Goal: Information Seeking & Learning: Learn about a topic

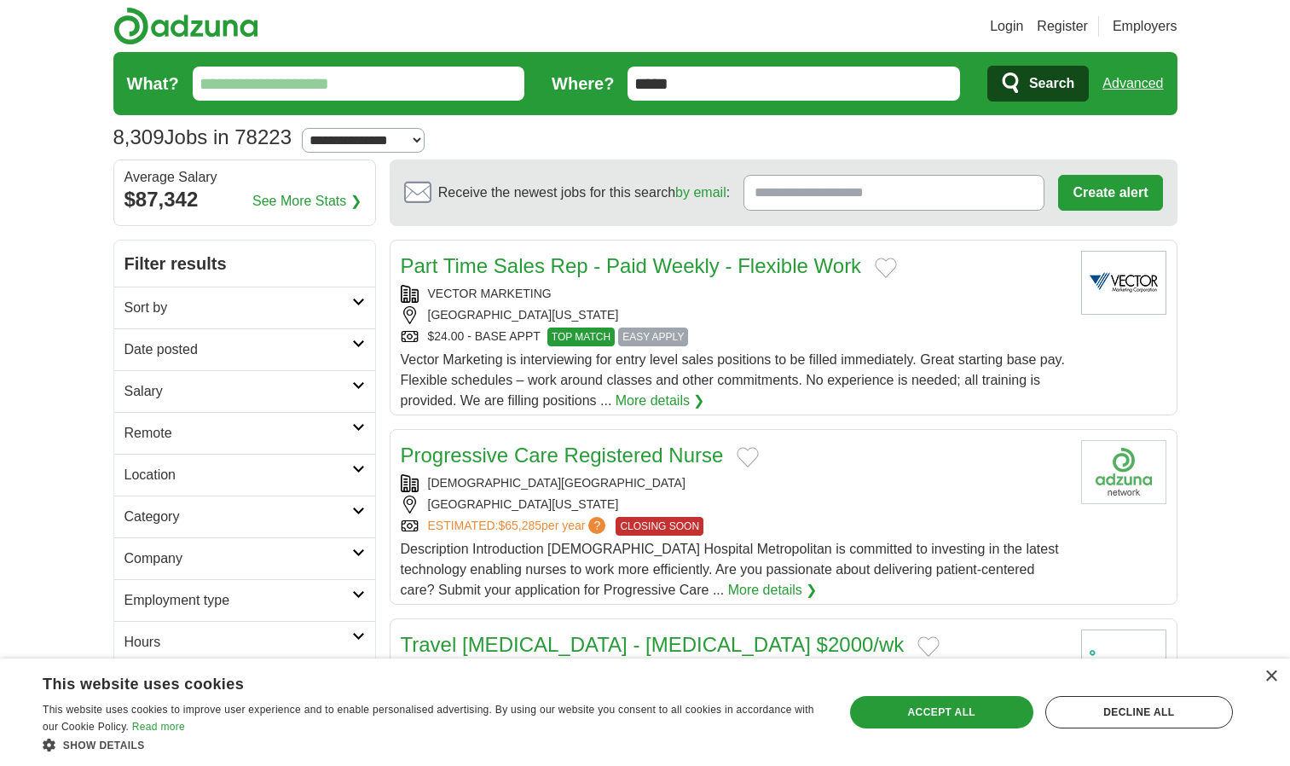
click at [471, 78] on input "What?" at bounding box center [359, 84] width 333 height 34
type input "**********"
click at [987, 66] on button "Search" at bounding box center [1037, 84] width 101 height 36
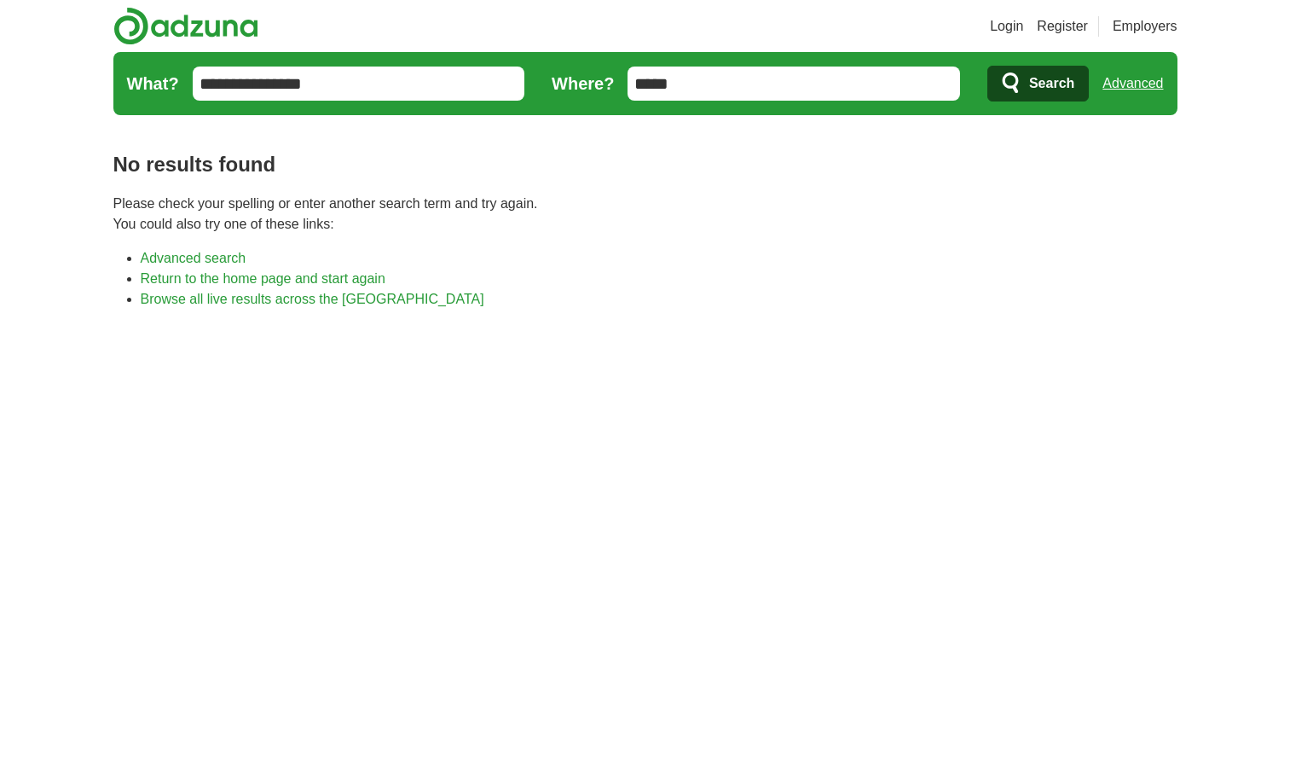
click at [1256, 518] on body "Login Register Employers job, company, title [GEOGRAPHIC_DATA] [GEOGRAPHIC_DATA…" at bounding box center [645, 531] width 1290 height 1062
click at [1254, 527] on body "Login Register Employers job, company, title [GEOGRAPHIC_DATA] [GEOGRAPHIC_DATA…" at bounding box center [645, 531] width 1290 height 1062
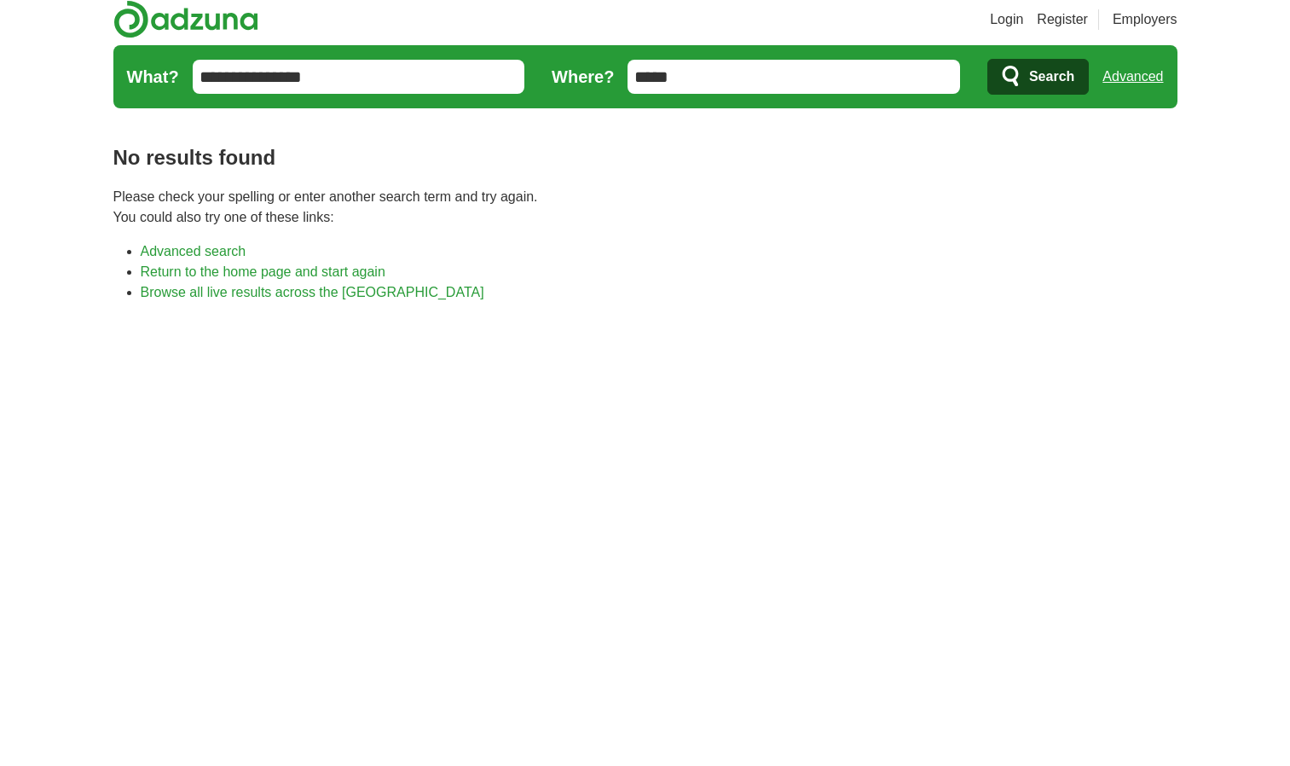
scroll to position [26, 0]
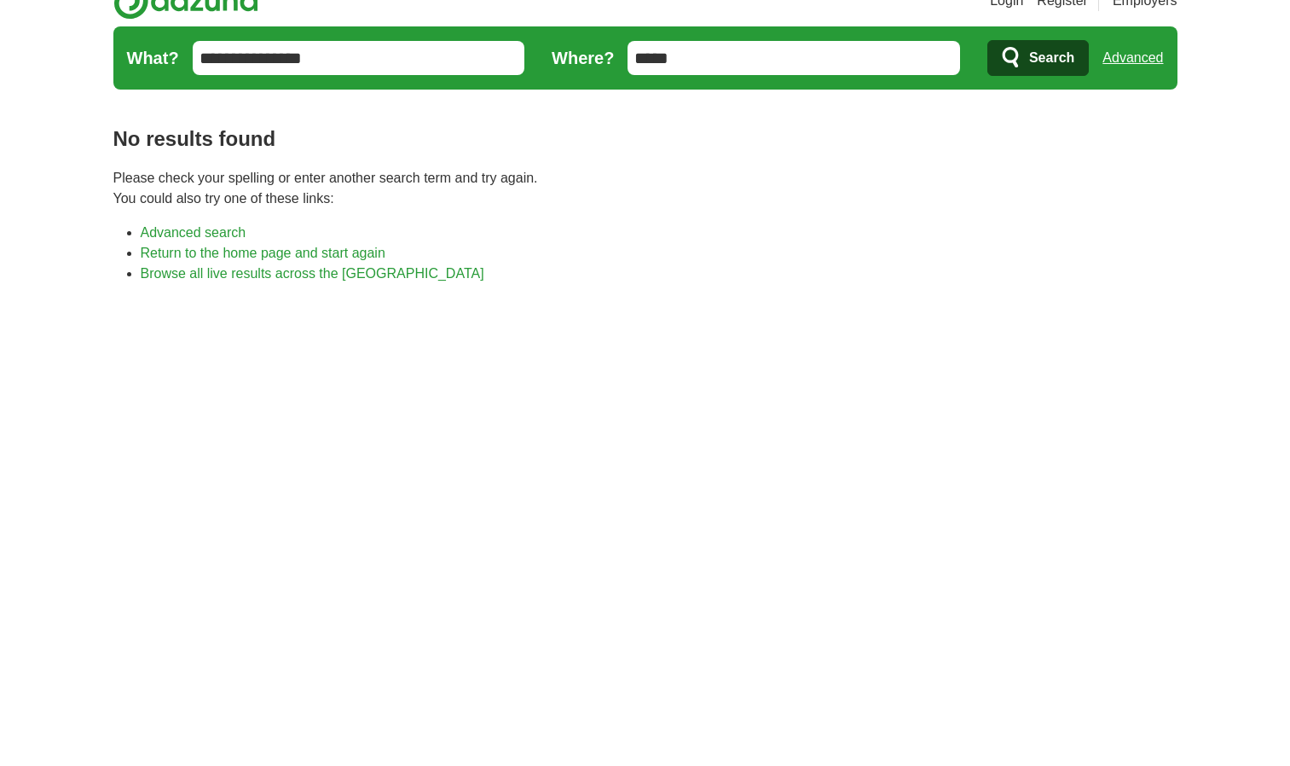
click at [1258, 498] on body "Login Register Employers job, company, title [GEOGRAPHIC_DATA] [GEOGRAPHIC_DATA…" at bounding box center [645, 505] width 1290 height 1062
click at [1253, 520] on body "Login Register Employers job, company, title [GEOGRAPHIC_DATA] [GEOGRAPHIC_DATA…" at bounding box center [645, 505] width 1290 height 1062
click at [1244, 532] on body "Login Register Employers job, company, title [GEOGRAPHIC_DATA] [GEOGRAPHIC_DATA…" at bounding box center [645, 505] width 1290 height 1062
click at [1242, 533] on body "Login Register Employers job, company, title [GEOGRAPHIC_DATA] [GEOGRAPHIC_DATA…" at bounding box center [645, 505] width 1290 height 1062
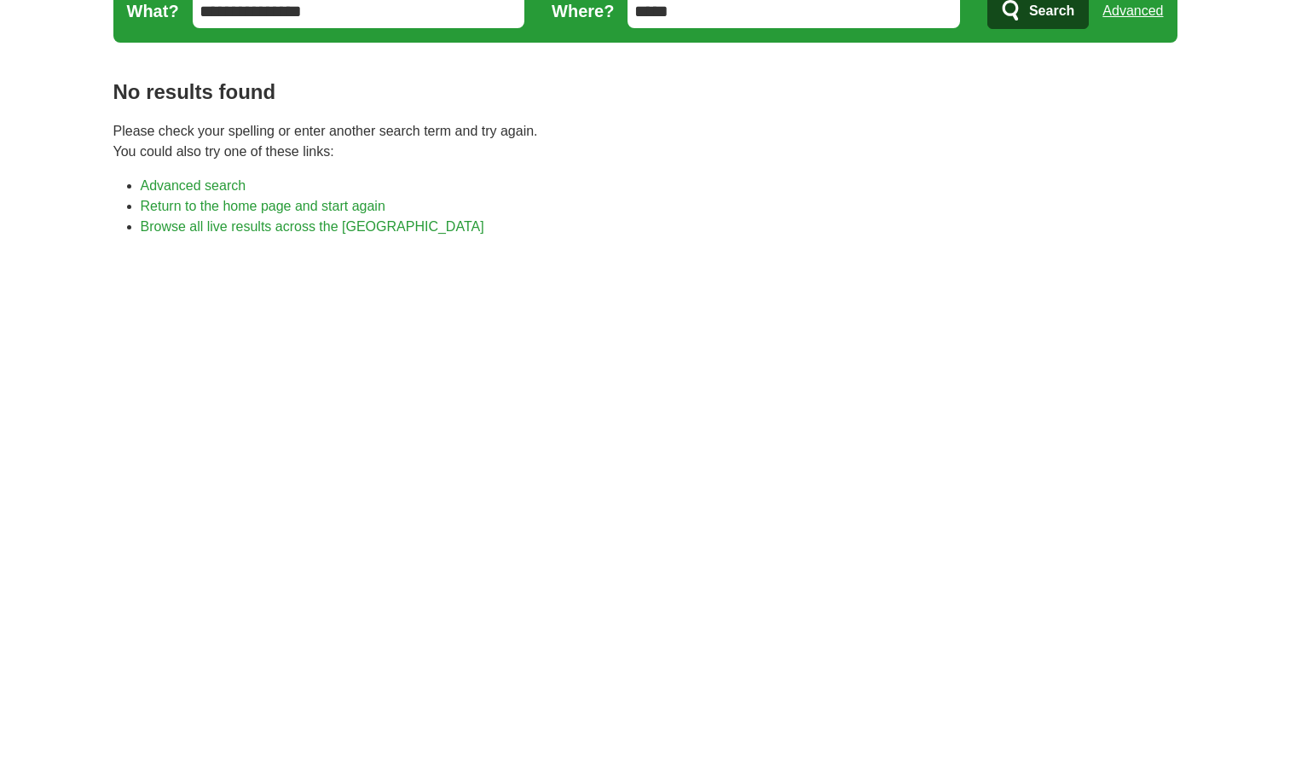
scroll to position [106, 0]
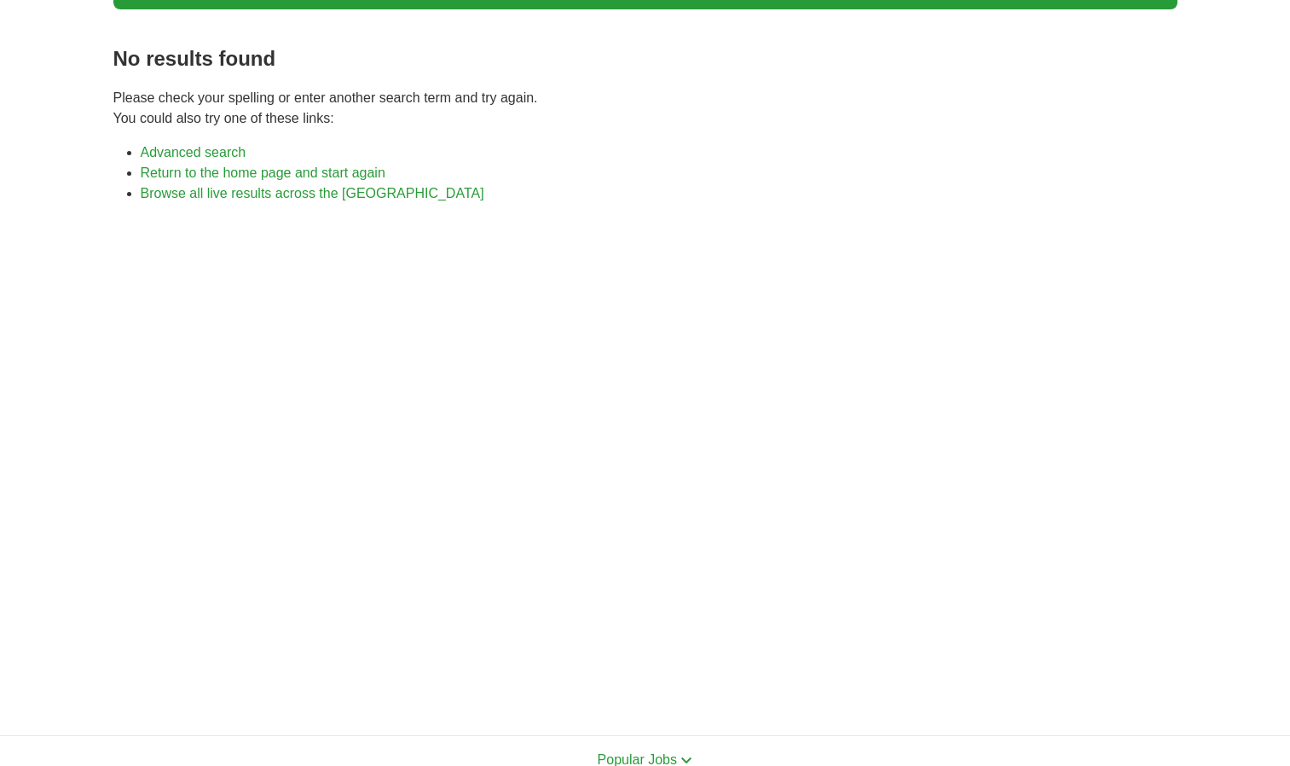
click at [1242, 535] on body "Login Register Employers job, company, title [GEOGRAPHIC_DATA] [GEOGRAPHIC_DATA…" at bounding box center [645, 425] width 1290 height 1062
click at [1242, 539] on body "Login Register Employers job, company, title [GEOGRAPHIC_DATA] [GEOGRAPHIC_DATA…" at bounding box center [645, 425] width 1290 height 1062
click at [1236, 536] on body "Login Register Employers job, company, title [GEOGRAPHIC_DATA] [GEOGRAPHIC_DATA…" at bounding box center [645, 425] width 1290 height 1062
click at [1242, 534] on body "Login Register Employers job, company, title [GEOGRAPHIC_DATA] [GEOGRAPHIC_DATA…" at bounding box center [645, 425] width 1290 height 1062
click at [1226, 536] on body "Login Register Employers job, company, title [GEOGRAPHIC_DATA] [GEOGRAPHIC_DATA…" at bounding box center [645, 425] width 1290 height 1062
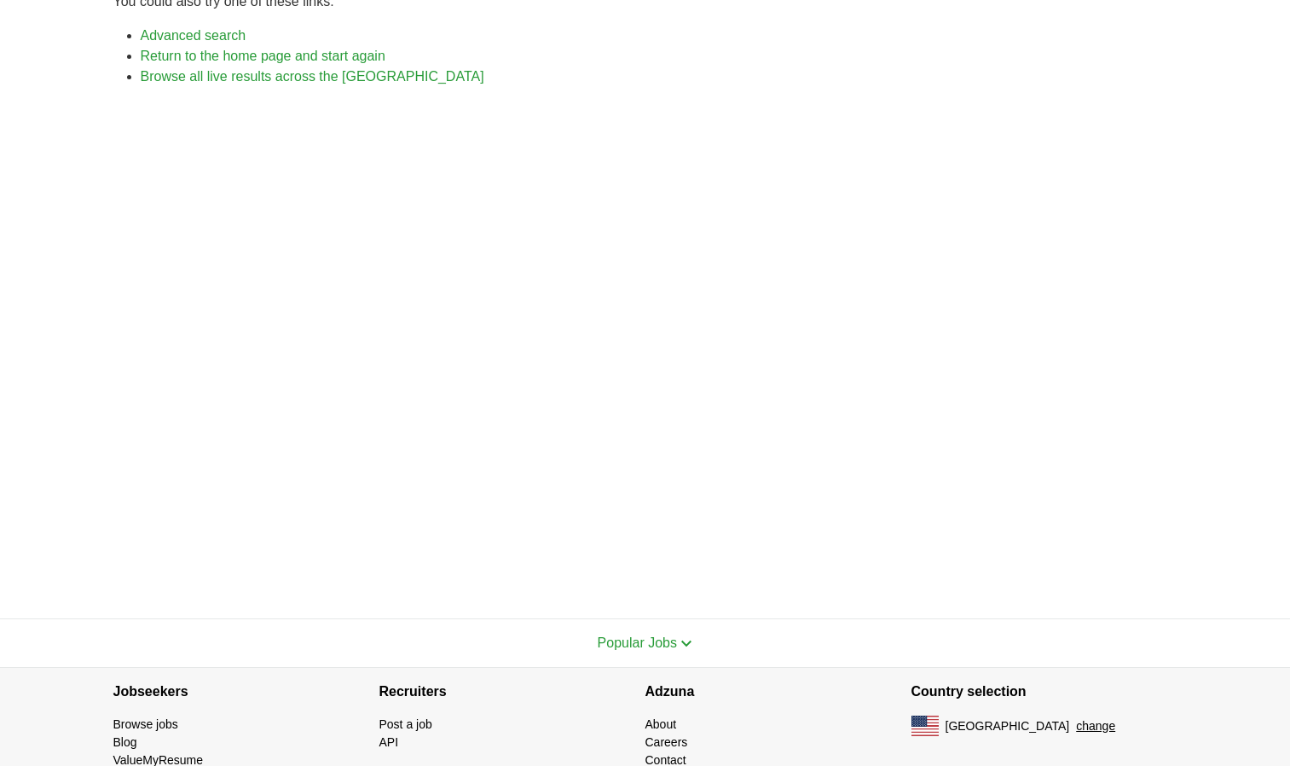
click at [1232, 524] on body "Login Register Employers job, company, title [GEOGRAPHIC_DATA] [GEOGRAPHIC_DATA…" at bounding box center [645, 308] width 1290 height 1062
click at [1237, 520] on body "Login Register Employers job, company, title [GEOGRAPHIC_DATA] [GEOGRAPHIC_DATA…" at bounding box center [645, 308] width 1290 height 1062
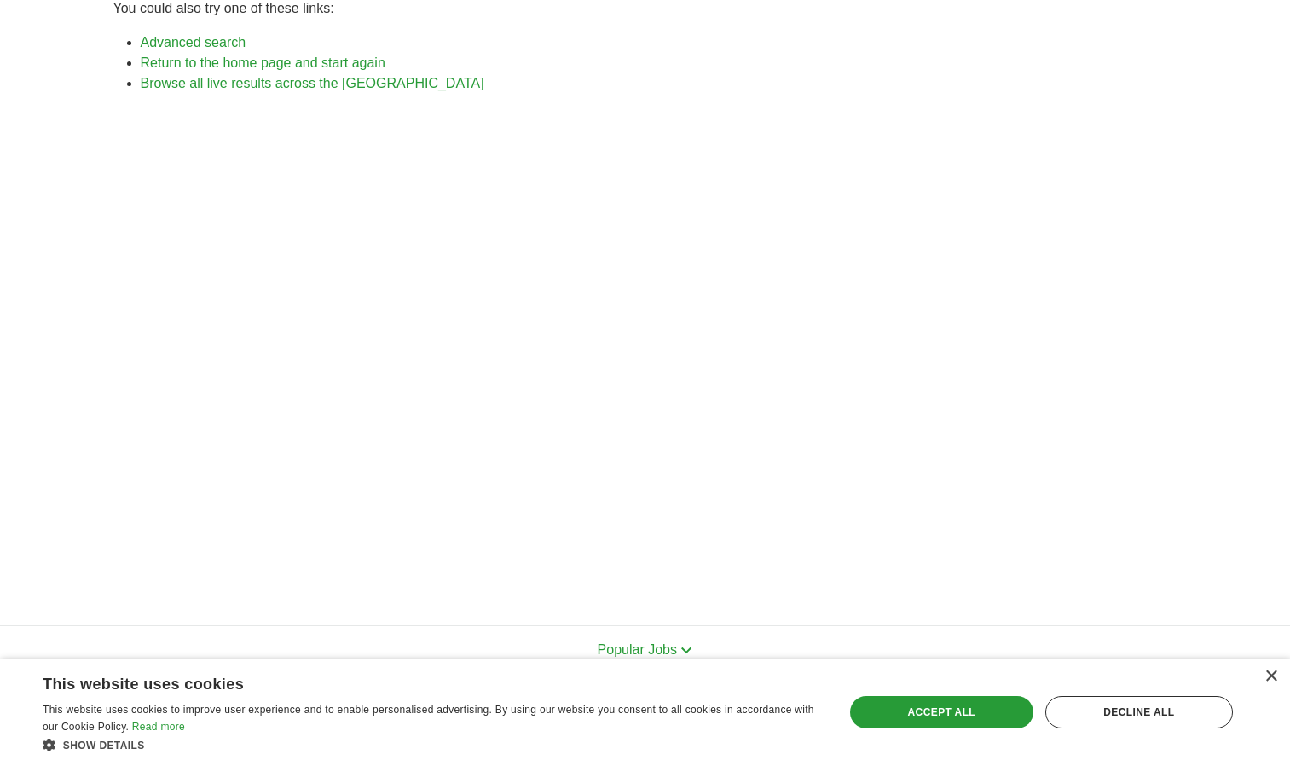
scroll to position [196, 0]
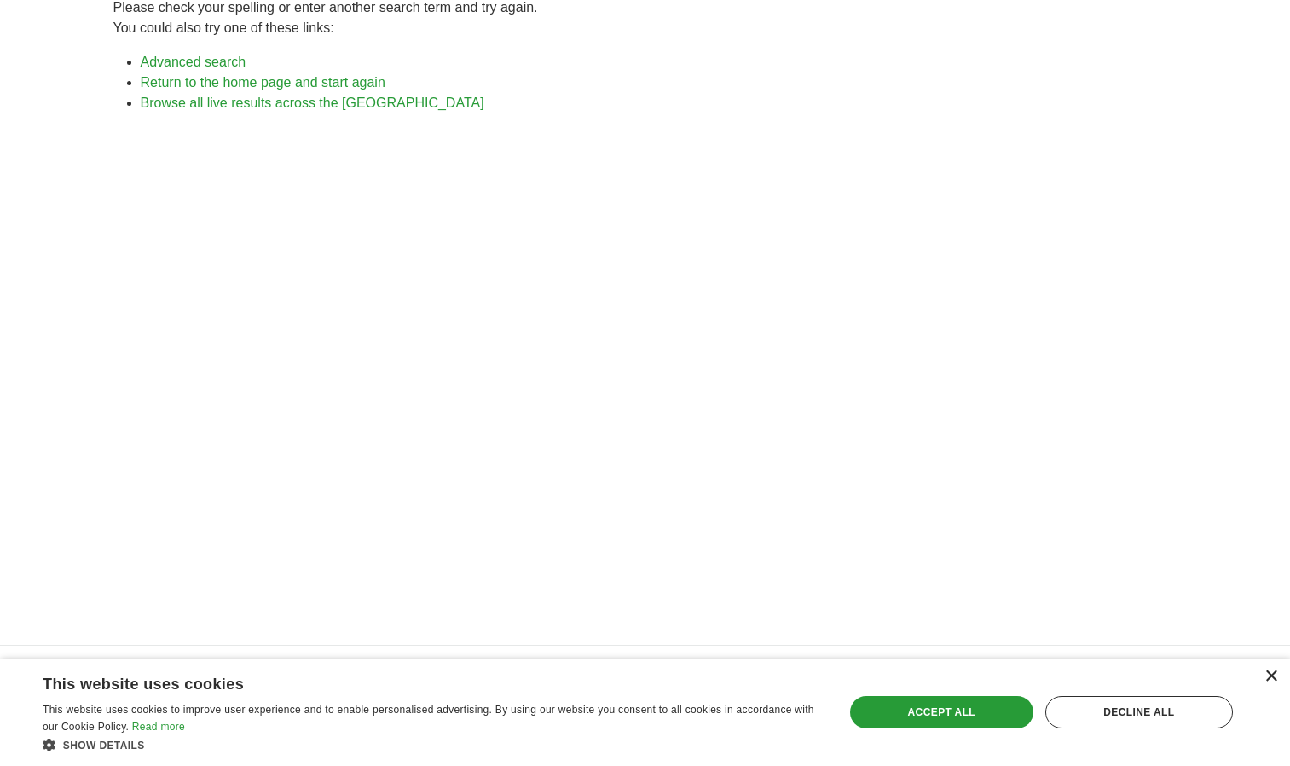
click at [1273, 674] on div "×" at bounding box center [1271, 676] width 13 height 13
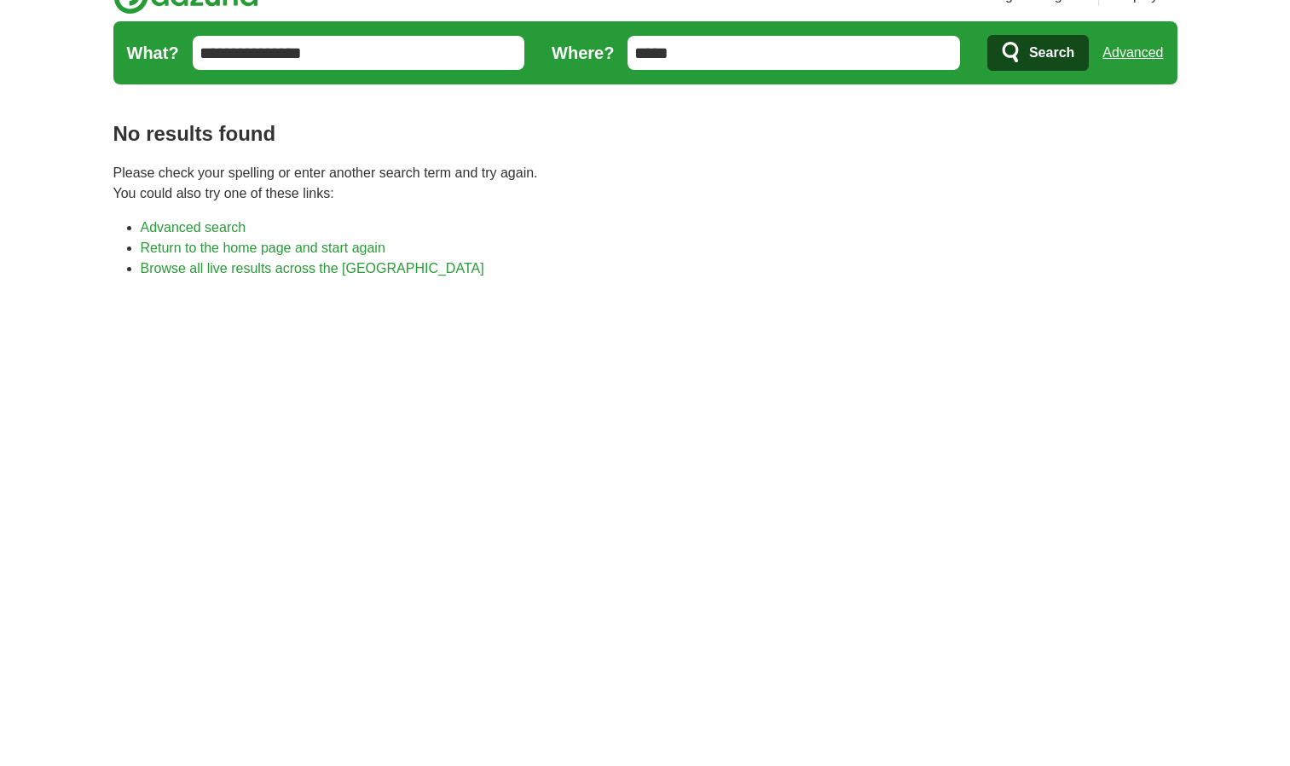
scroll to position [0, 0]
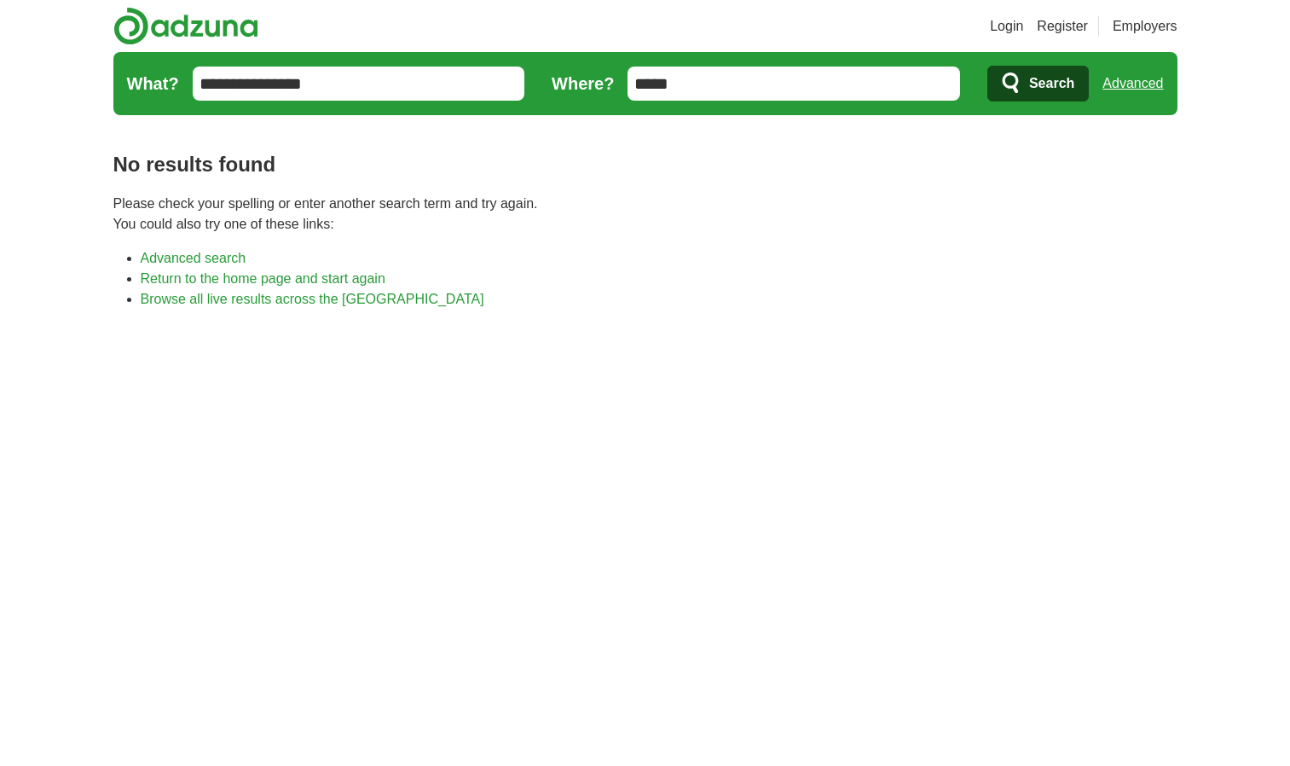
click at [253, 86] on input "**********" at bounding box center [359, 84] width 333 height 34
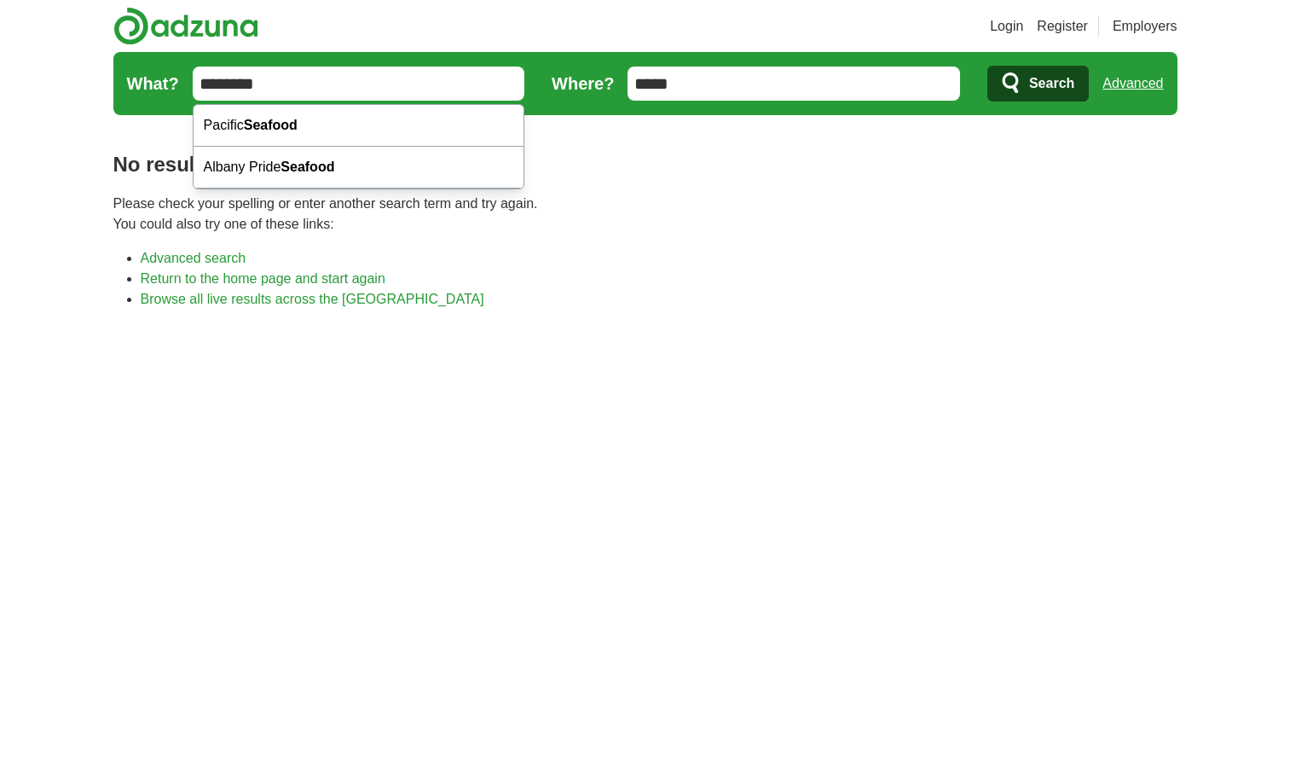
click at [403, 79] on input "*******" at bounding box center [359, 84] width 333 height 34
type input "*"
type input "**********"
click at [987, 66] on button "Search" at bounding box center [1037, 84] width 101 height 36
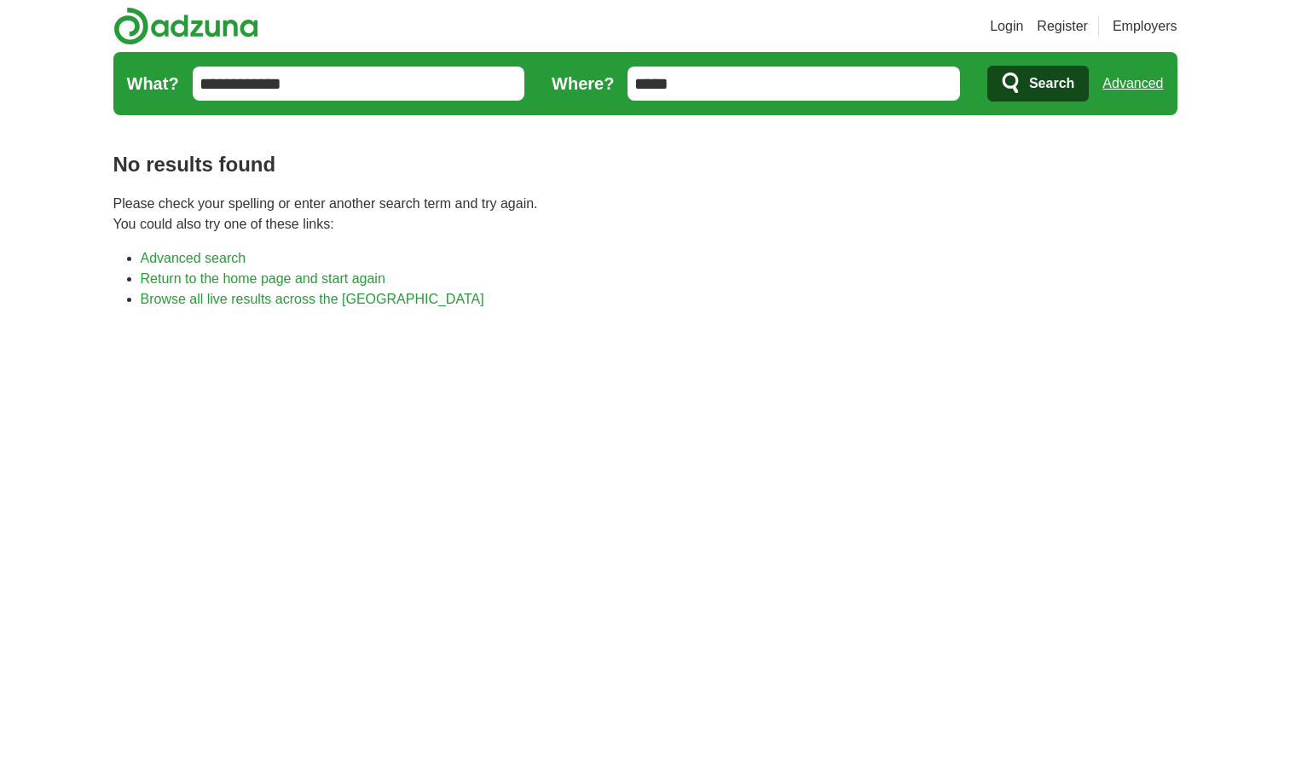
click at [1263, 402] on body "Login Register Employers job, company, title [GEOGRAPHIC_DATA] [GEOGRAPHIC_DATA…" at bounding box center [645, 589] width 1290 height 1178
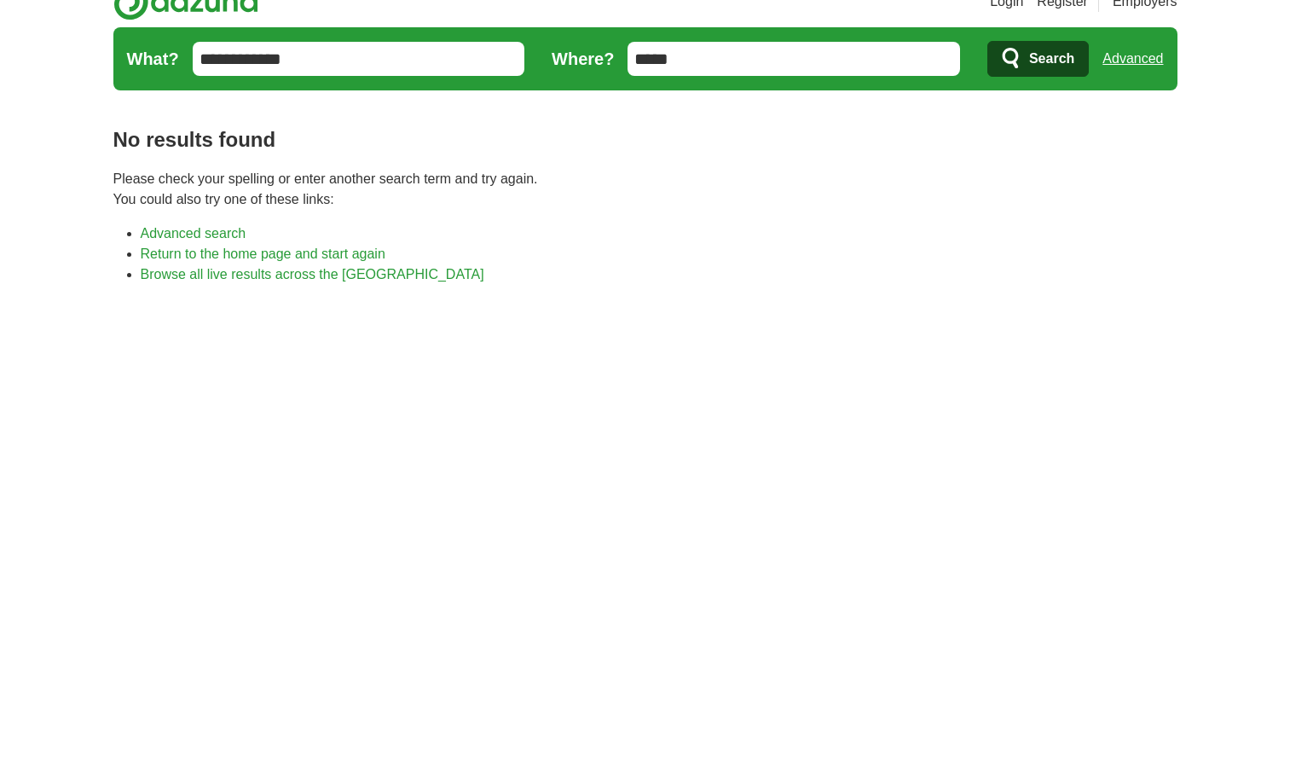
click at [1259, 413] on body "Login Register Employers job, company, title [GEOGRAPHIC_DATA] [GEOGRAPHIC_DATA…" at bounding box center [645, 564] width 1290 height 1178
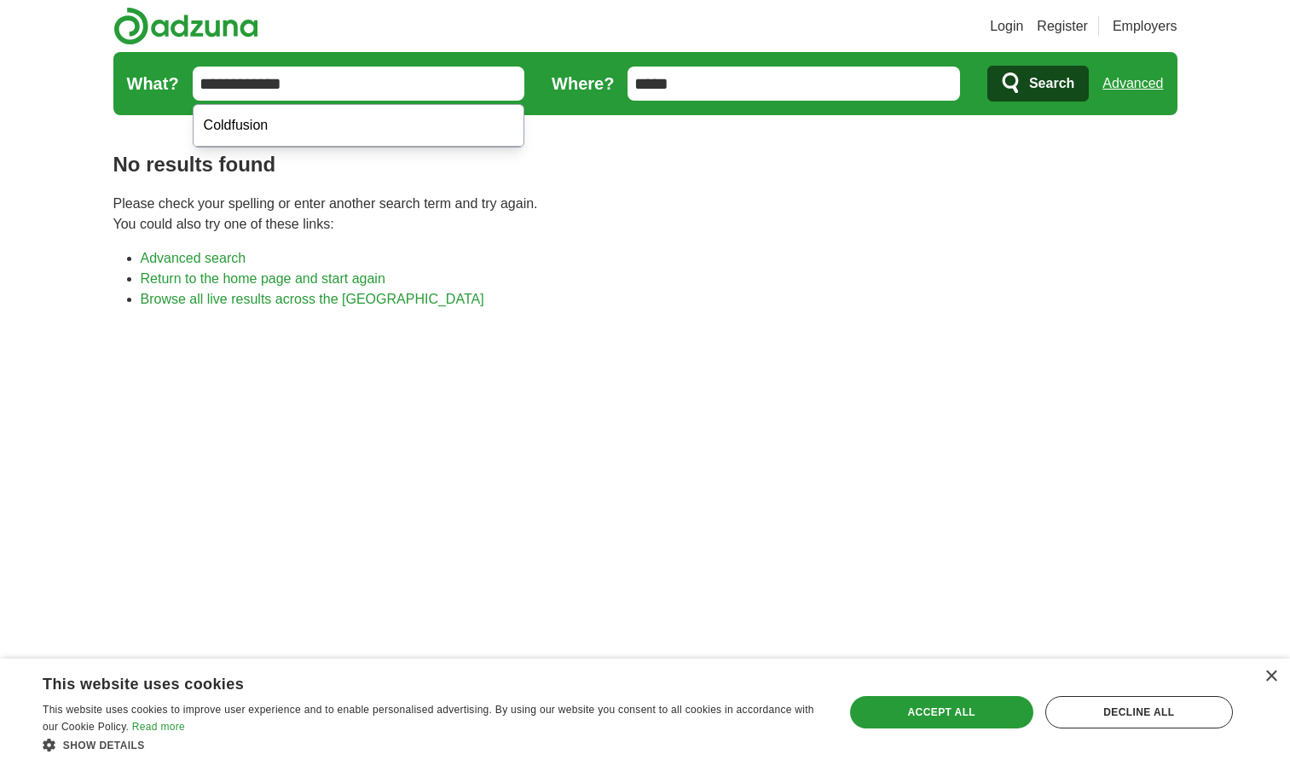
click at [228, 84] on input "**********" at bounding box center [359, 84] width 333 height 34
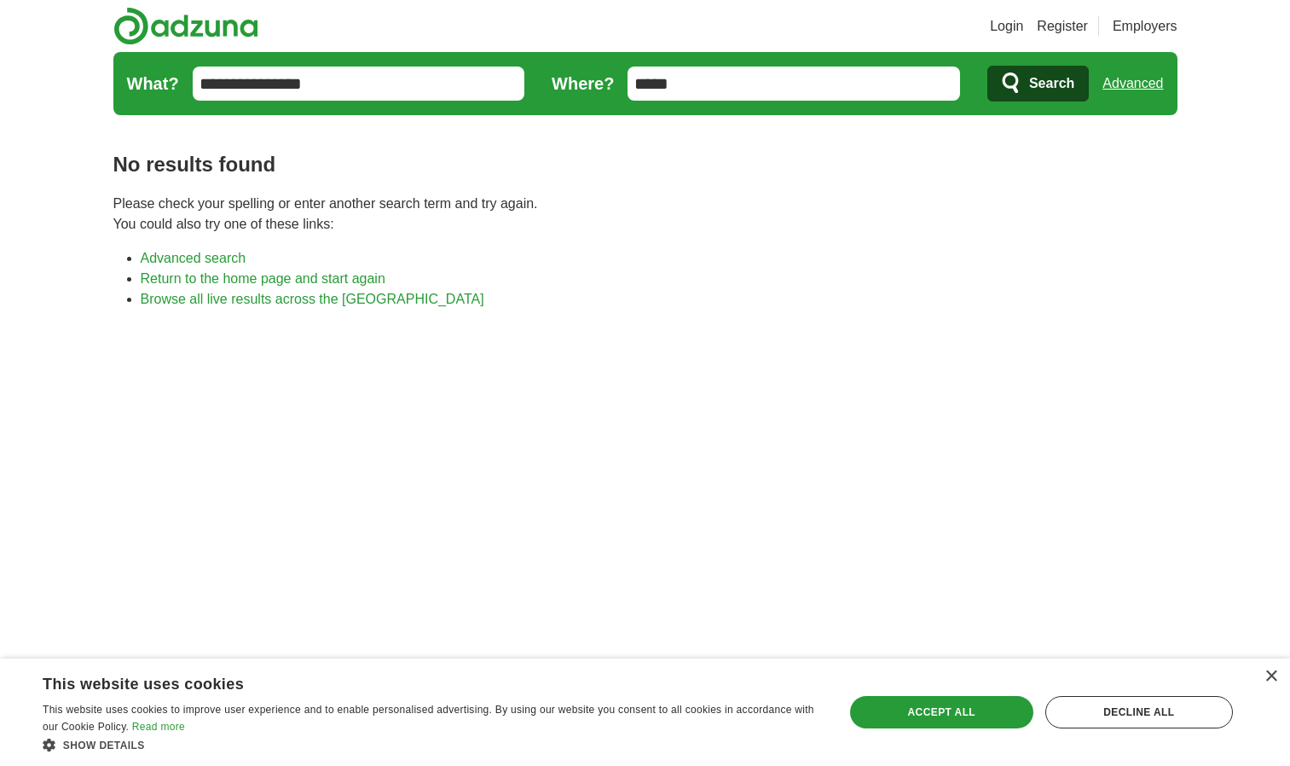
type input "**********"
click at [987, 66] on button "Search" at bounding box center [1037, 84] width 101 height 36
click at [1271, 677] on div "×" at bounding box center [1271, 676] width 13 height 13
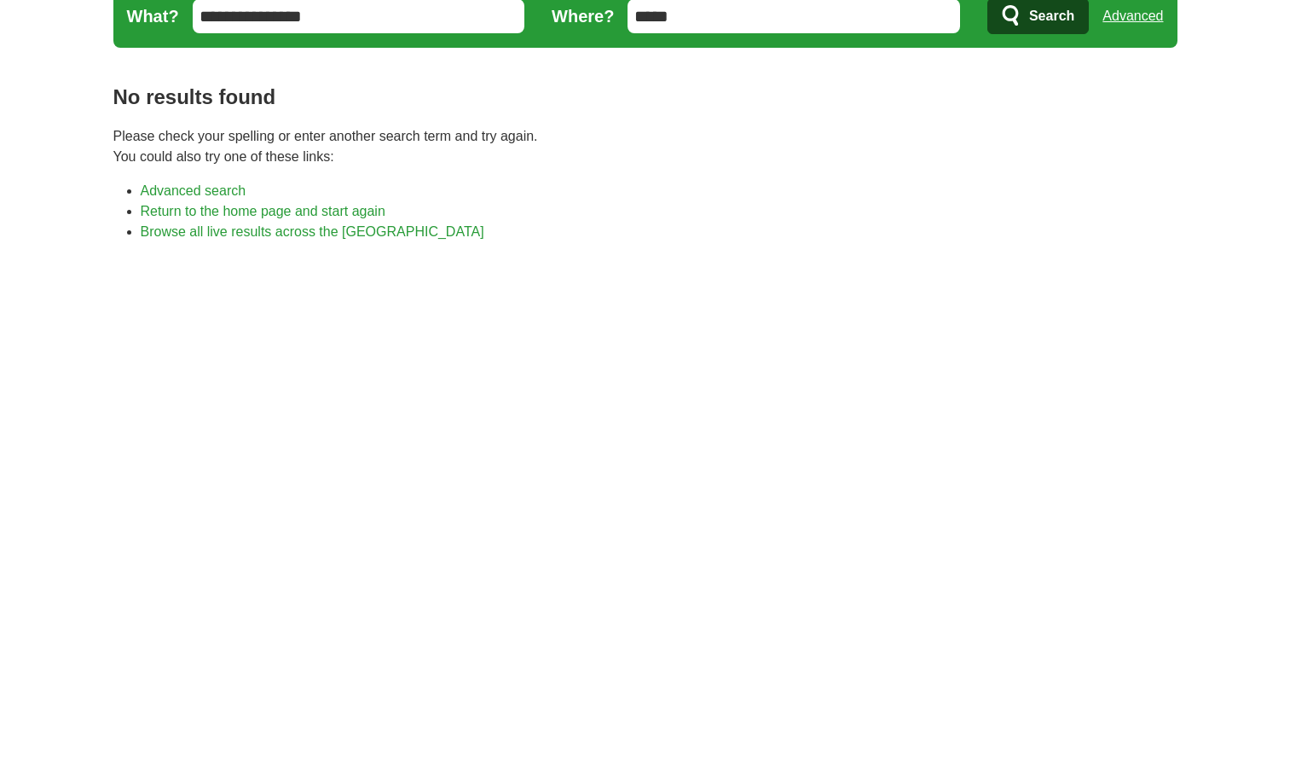
scroll to position [77, 0]
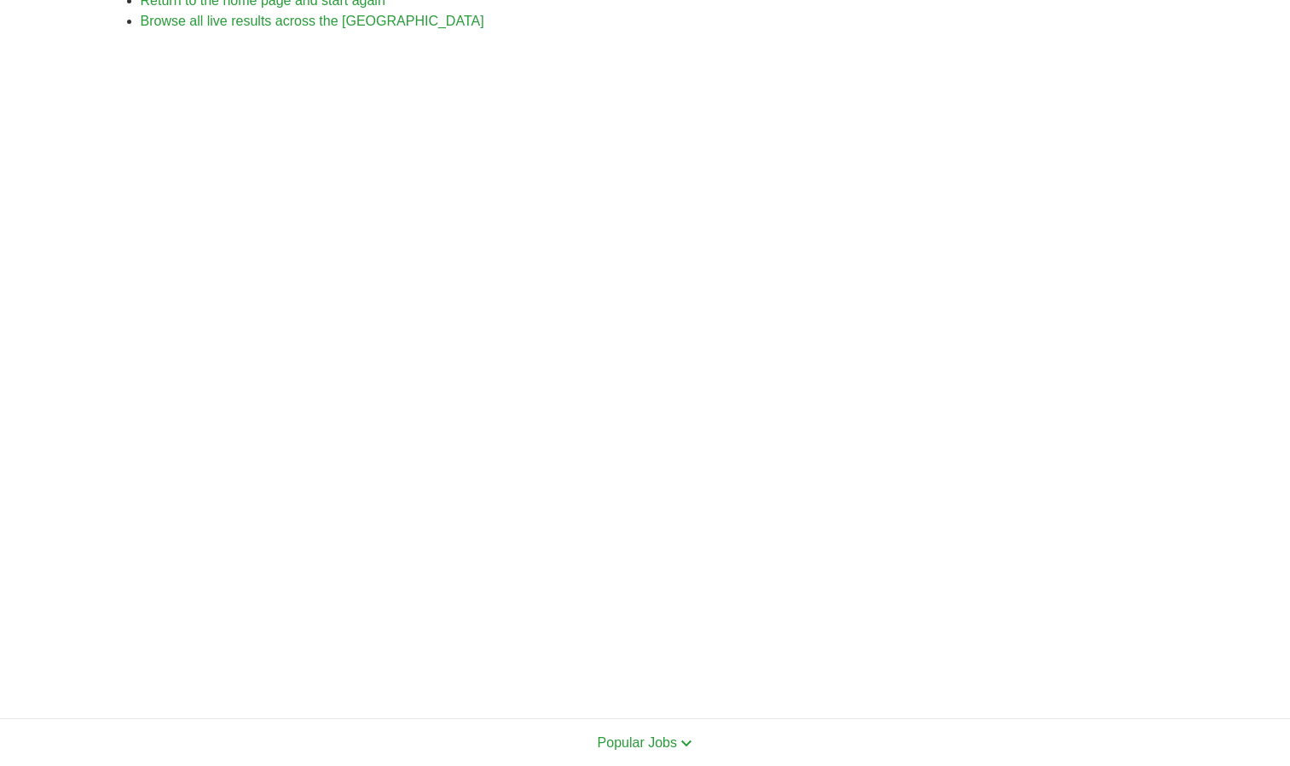
click at [1265, 505] on body "Login Register Employers job, company, title [GEOGRAPHIC_DATA] [GEOGRAPHIC_DATA…" at bounding box center [645, 330] width 1290 height 1217
click at [1263, 507] on body "Login Register Employers job, company, title [GEOGRAPHIC_DATA] [GEOGRAPHIC_DATA…" at bounding box center [645, 330] width 1290 height 1217
click at [1258, 507] on body "Login Register Employers job, company, title [GEOGRAPHIC_DATA] [GEOGRAPHIC_DATA…" at bounding box center [645, 311] width 1290 height 1217
click at [1260, 512] on body "Login Register Employers job, company, title [GEOGRAPHIC_DATA] [GEOGRAPHIC_DATA…" at bounding box center [645, 311] width 1290 height 1217
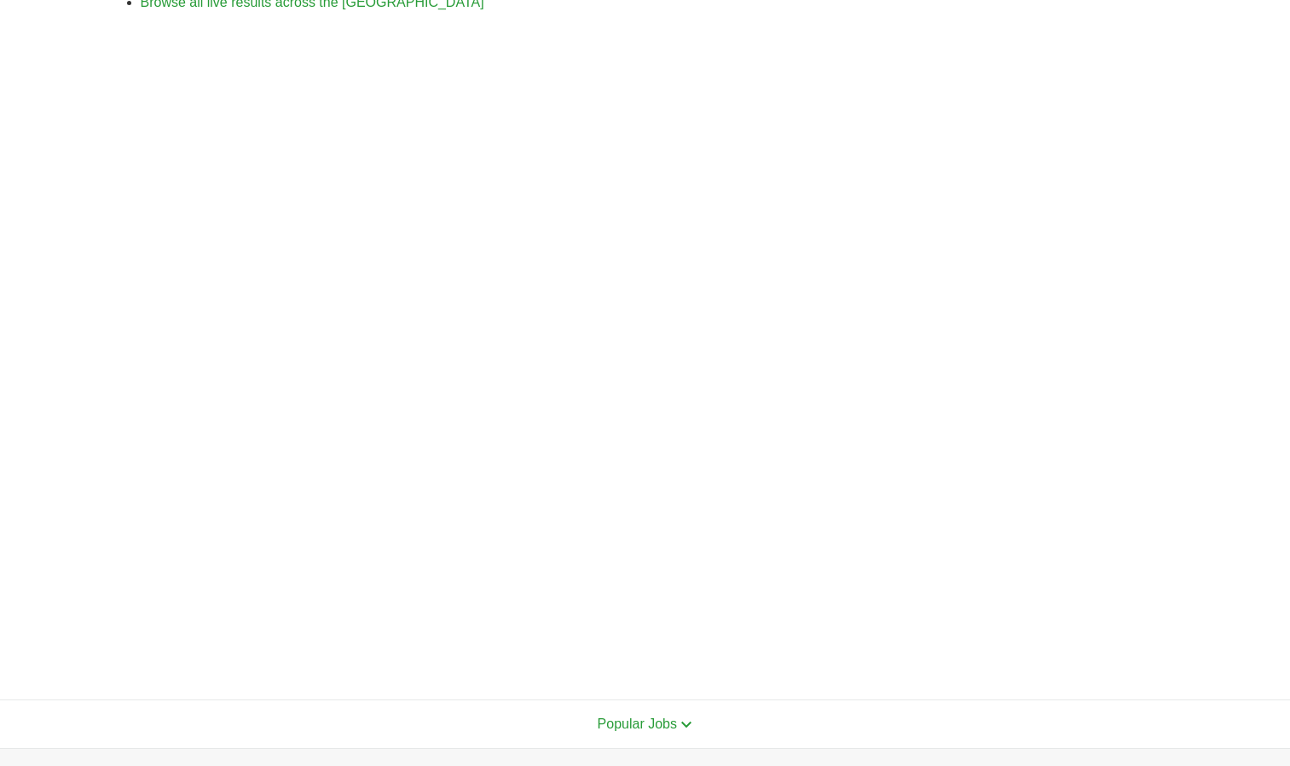
click at [1254, 512] on body "Login Register Employers job, company, title [GEOGRAPHIC_DATA] [GEOGRAPHIC_DATA…" at bounding box center [645, 311] width 1290 height 1217
click at [1255, 514] on body "Login Register Employers job, company, title [GEOGRAPHIC_DATA] [GEOGRAPHIC_DATA…" at bounding box center [645, 311] width 1290 height 1217
click at [1253, 524] on body "Login Register Employers job, company, title [GEOGRAPHIC_DATA] [GEOGRAPHIC_DATA…" at bounding box center [645, 311] width 1290 height 1217
click at [1255, 519] on body "Login Register Employers job, company, title [GEOGRAPHIC_DATA] [GEOGRAPHIC_DATA…" at bounding box center [645, 311] width 1290 height 1217
click at [1255, 524] on body "Login Register Employers job, company, title [GEOGRAPHIC_DATA] [GEOGRAPHIC_DATA…" at bounding box center [645, 311] width 1290 height 1217
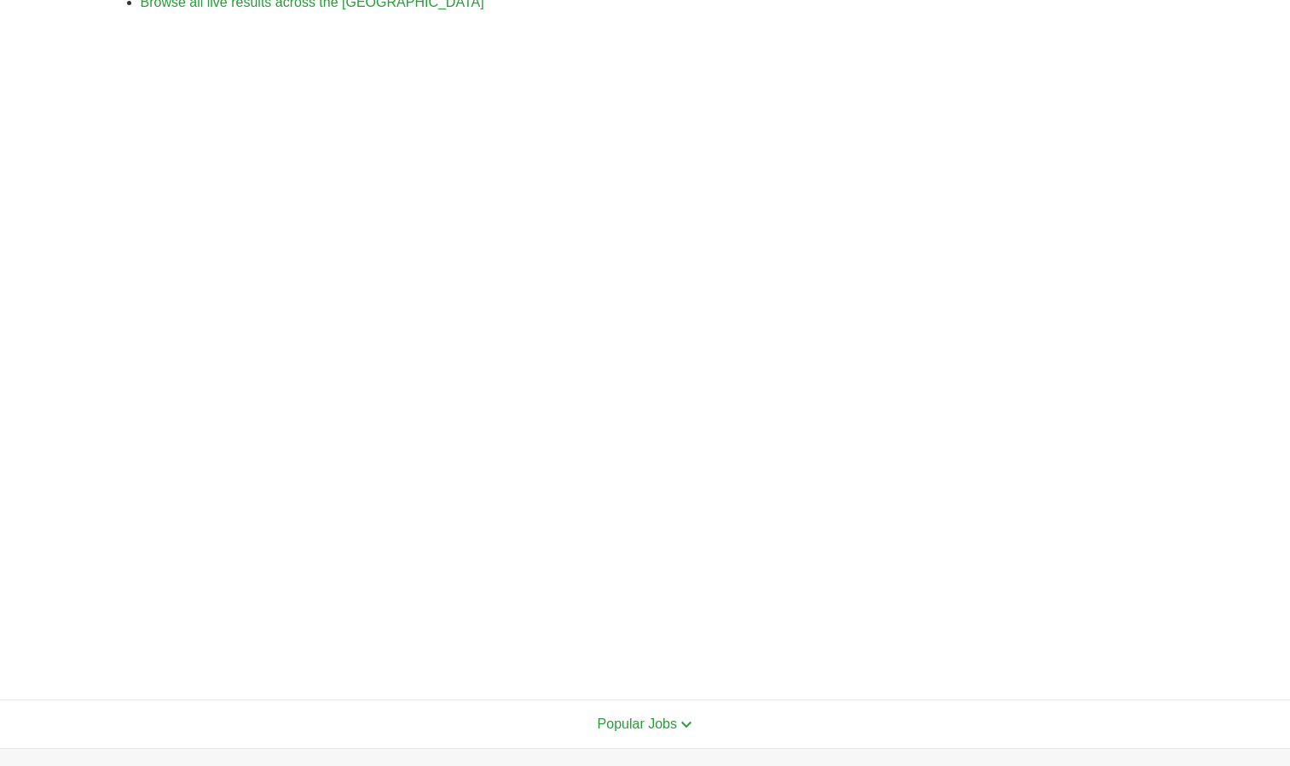
click at [1255, 524] on body "Login Register Employers job, company, title [GEOGRAPHIC_DATA] [GEOGRAPHIC_DATA…" at bounding box center [645, 311] width 1290 height 1217
click at [1255, 519] on body "Login Register Employers job, company, title [GEOGRAPHIC_DATA] [GEOGRAPHIC_DATA…" at bounding box center [645, 311] width 1290 height 1217
click at [1255, 524] on body "Login Register Employers job, company, title [GEOGRAPHIC_DATA] [GEOGRAPHIC_DATA…" at bounding box center [645, 311] width 1290 height 1217
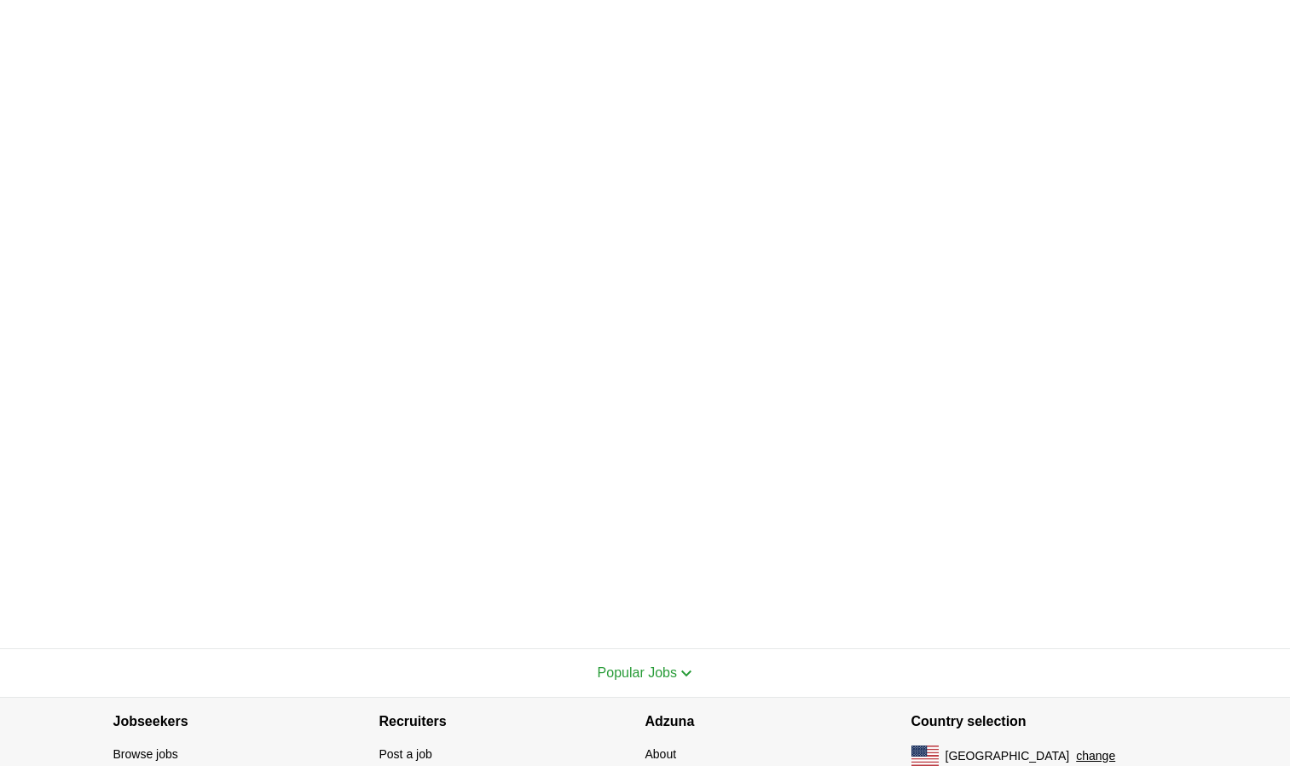
scroll to position [364, 0]
